Goal: Task Accomplishment & Management: Use online tool/utility

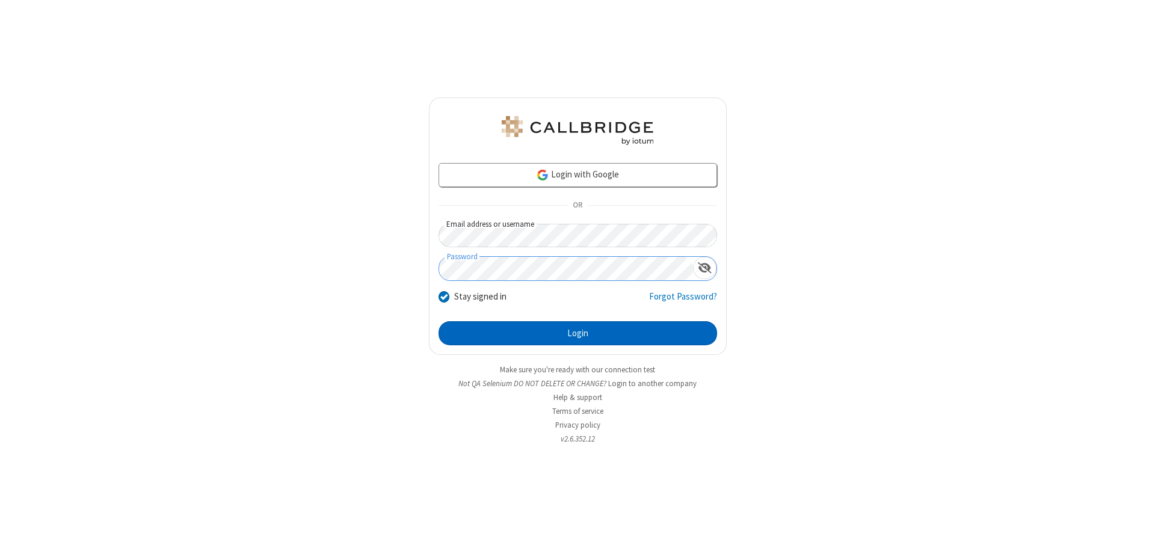
click at [578, 333] on button "Login" at bounding box center [578, 333] width 279 height 24
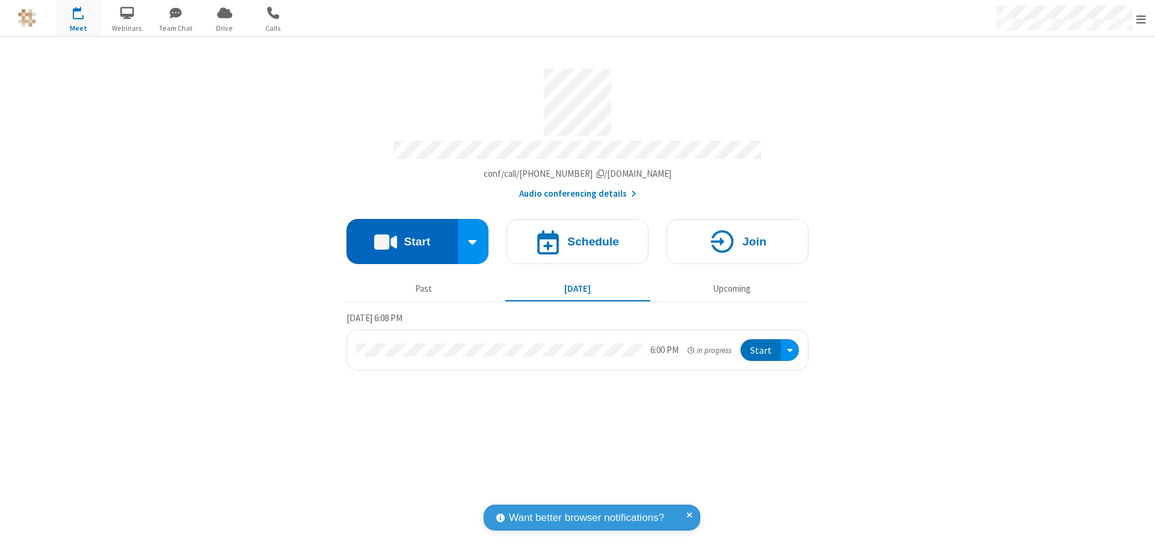
click at [402, 236] on button "Start" at bounding box center [402, 241] width 111 height 45
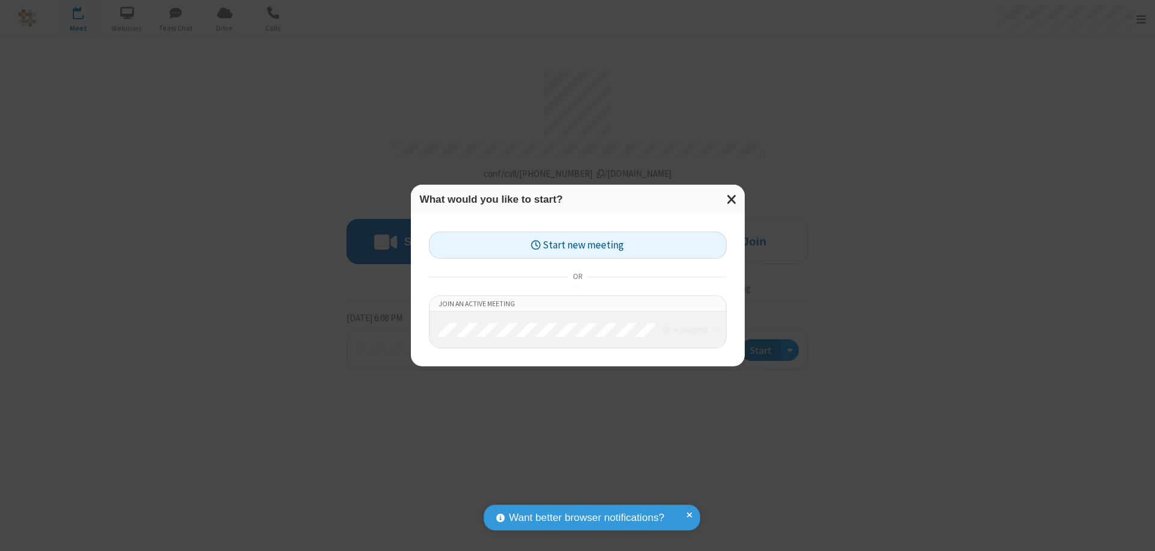
click at [578, 245] on button "Start new meeting" at bounding box center [578, 245] width 298 height 27
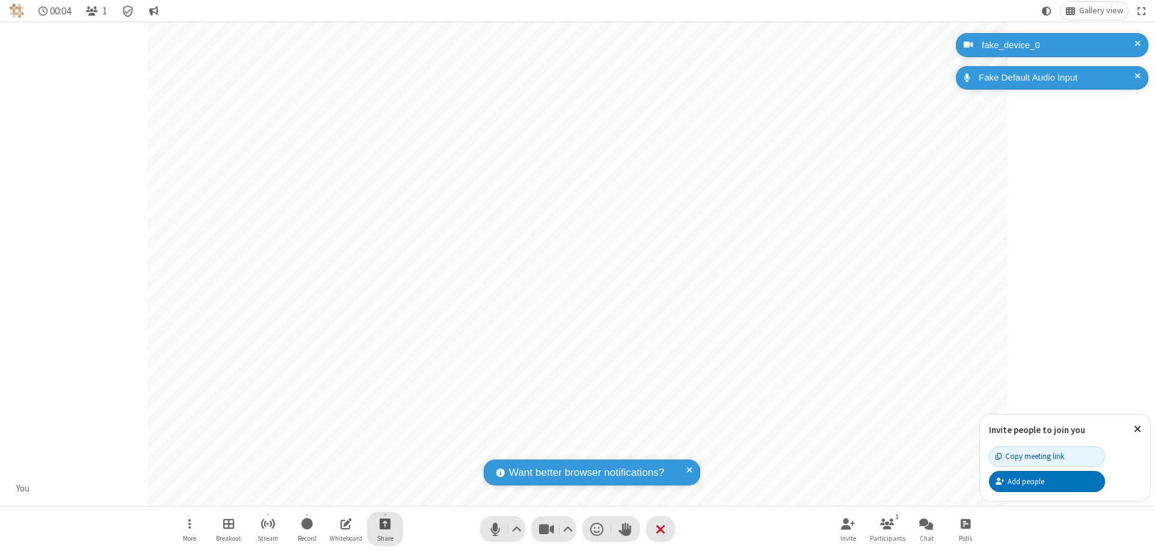
click at [385, 524] on span "Start sharing" at bounding box center [385, 523] width 11 height 15
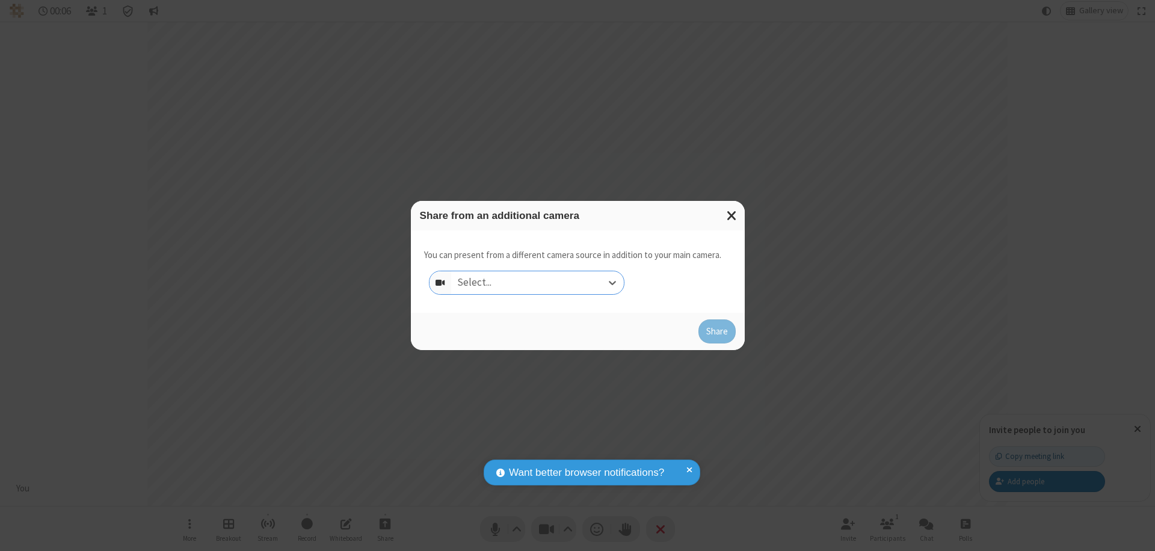
click at [537, 283] on div "Select..." at bounding box center [537, 282] width 173 height 23
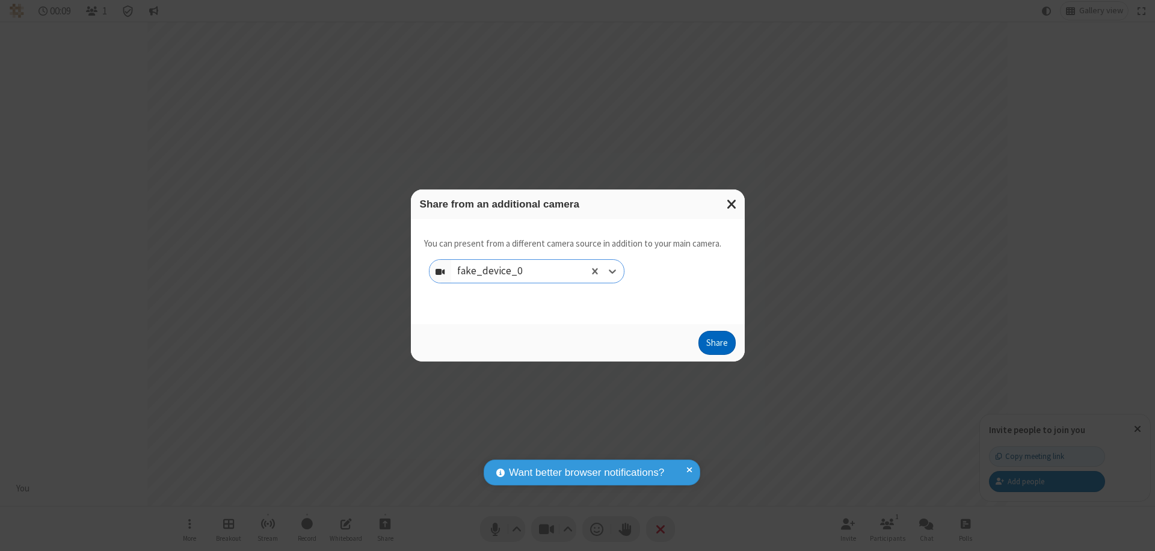
click at [717, 345] on button "Share" at bounding box center [717, 343] width 37 height 24
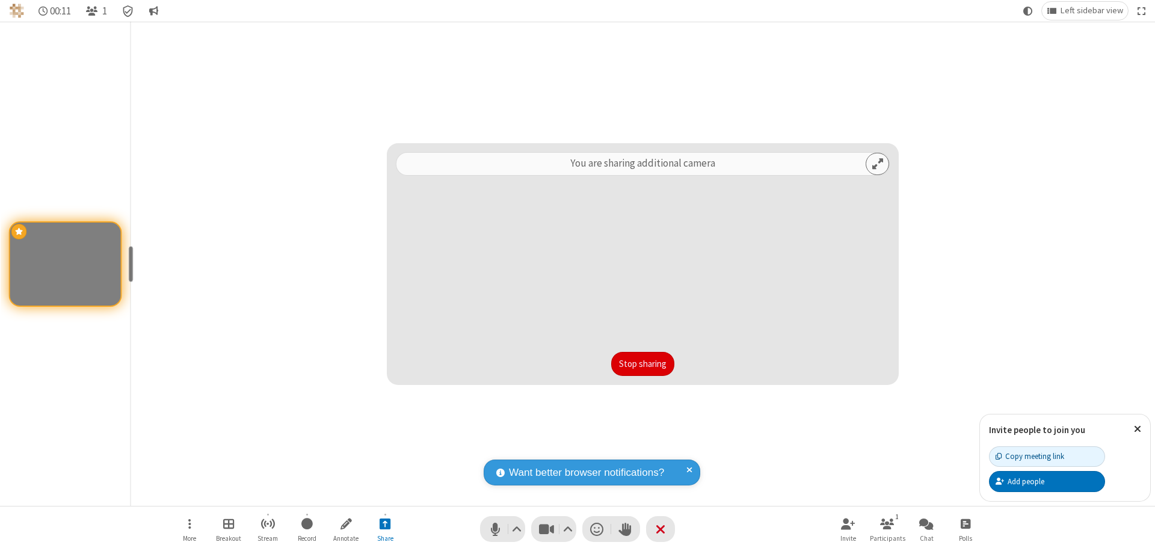
click at [643, 364] on button "Stop sharing" at bounding box center [642, 364] width 63 height 24
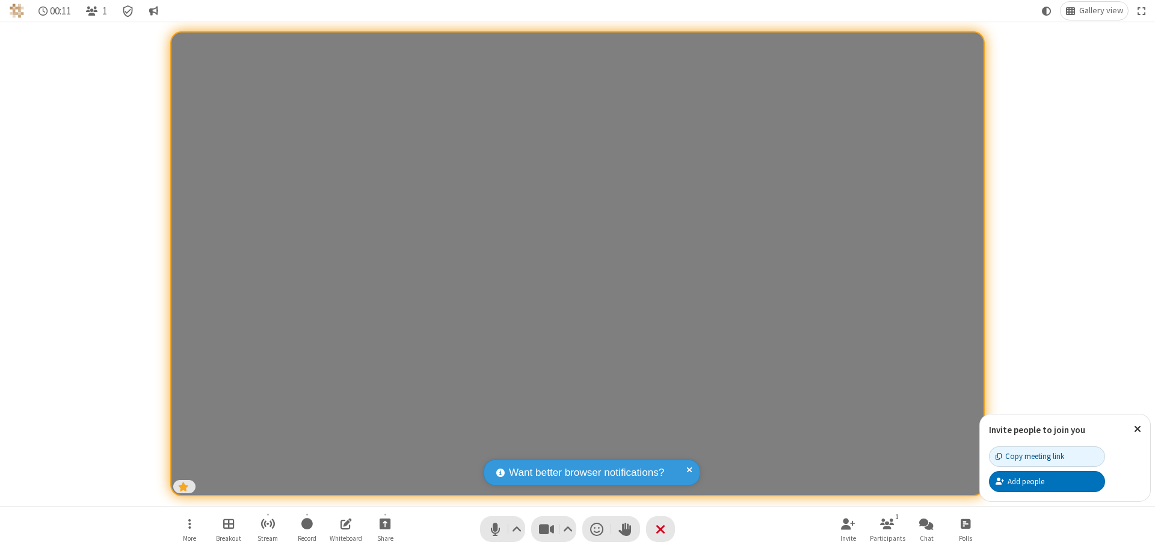
click at [385, 524] on span "Start sharing" at bounding box center [385, 523] width 11 height 15
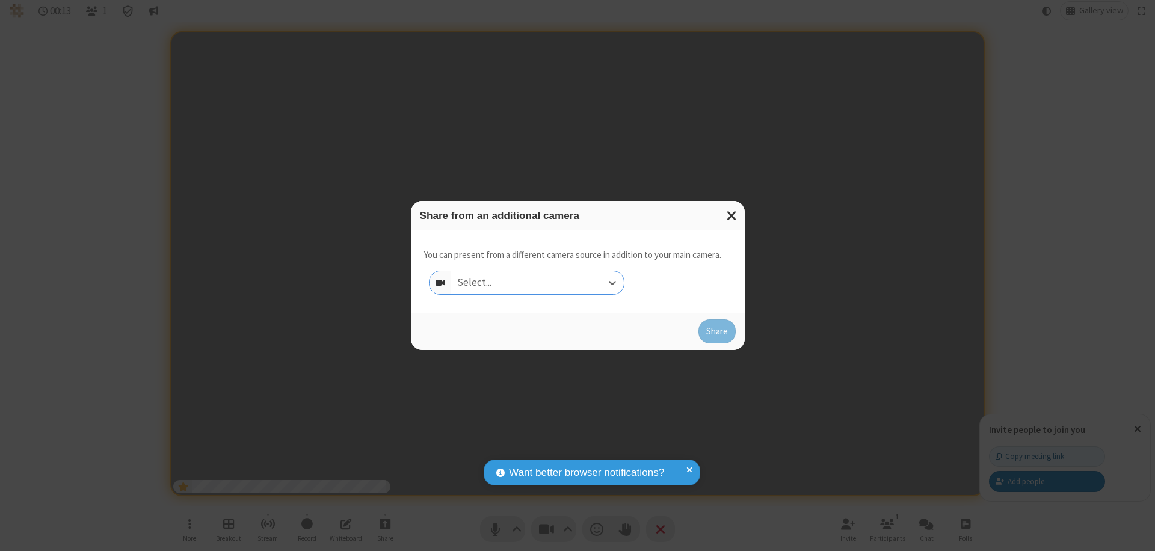
click at [537, 283] on div "Select..." at bounding box center [537, 282] width 173 height 23
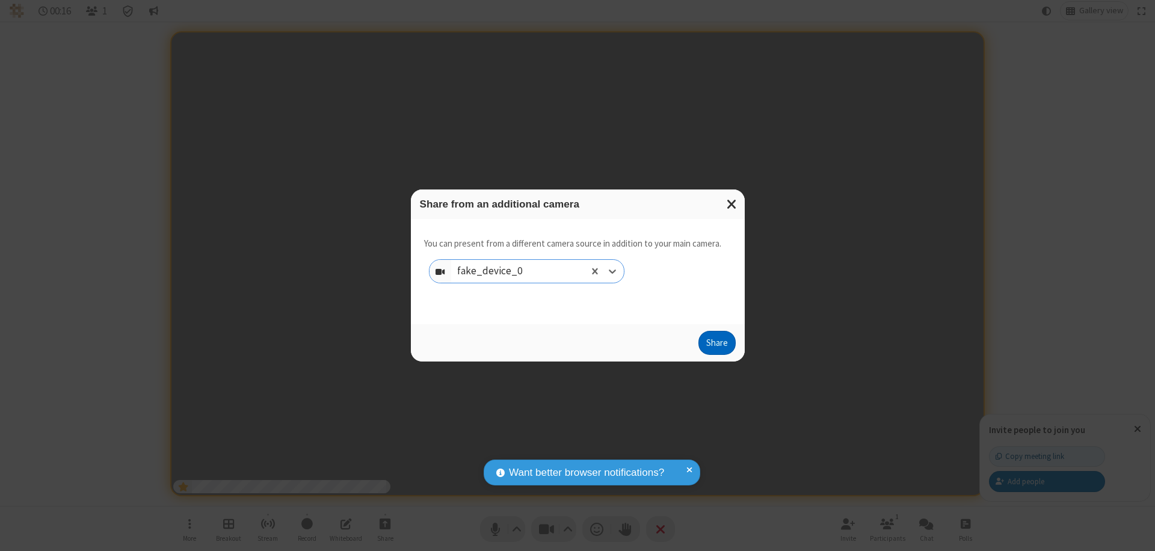
click at [717, 345] on button "Share" at bounding box center [717, 343] width 37 height 24
